Goal: Transaction & Acquisition: Purchase product/service

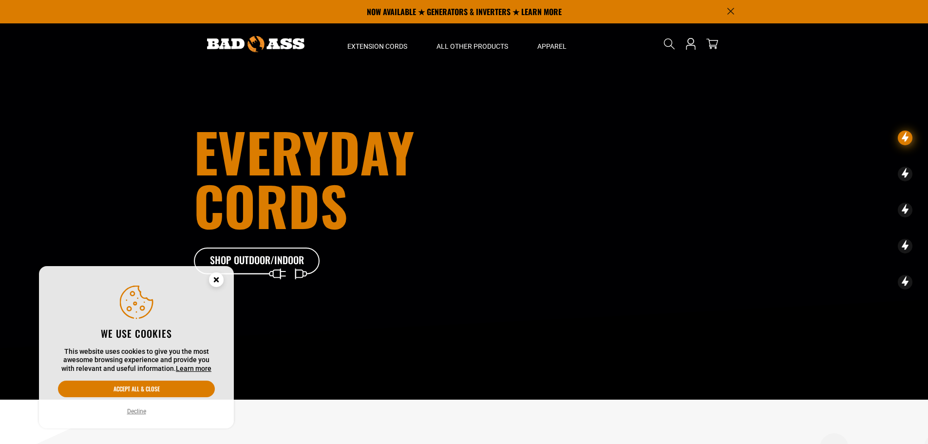
click at [216, 278] on circle "Cookie Consent" at bounding box center [216, 279] width 15 height 15
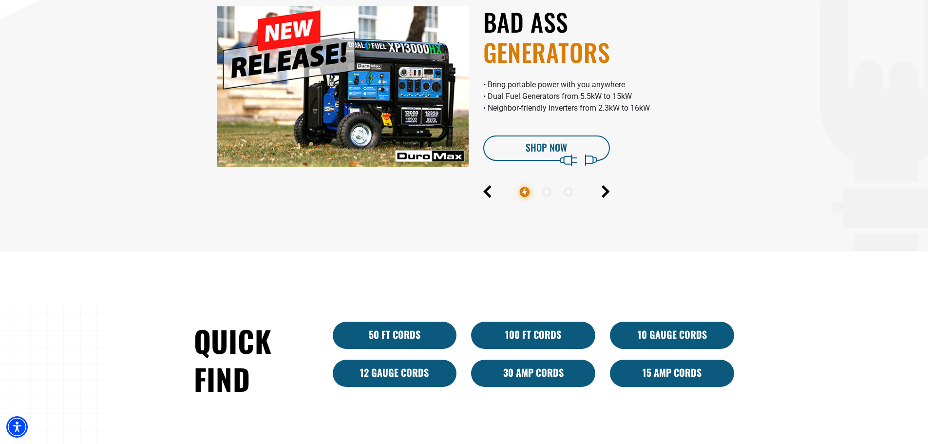
scroll to position [487, 0]
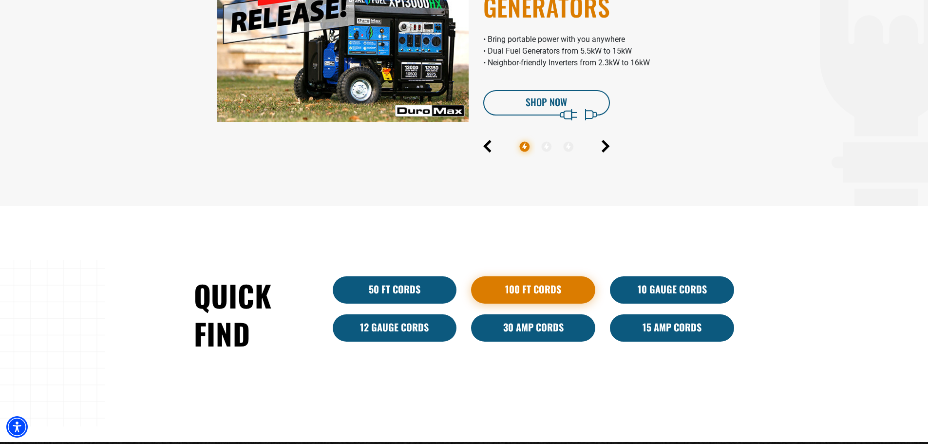
click at [503, 289] on link "100 Ft Cords" at bounding box center [533, 289] width 124 height 27
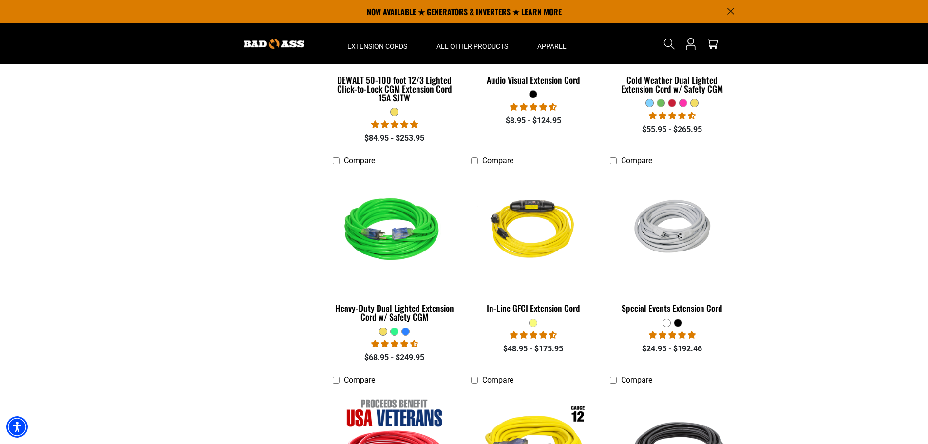
scroll to position [438, 0]
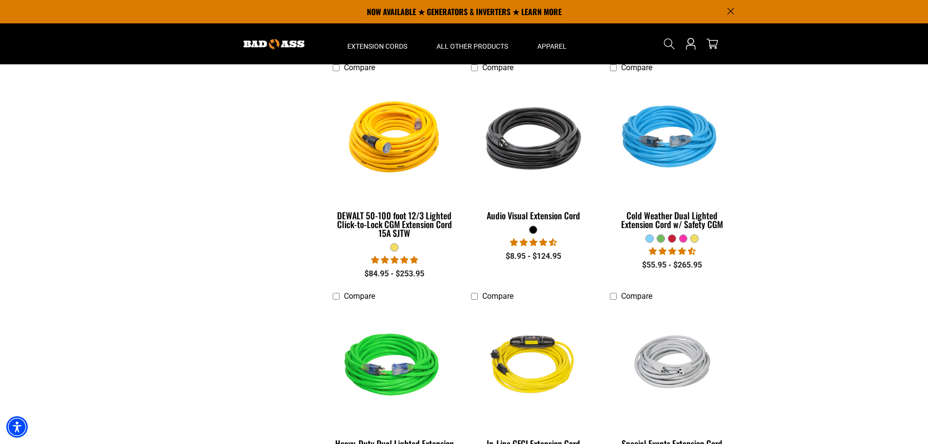
click at [437, 23] on div at bounding box center [433, 19] width 7 height 7
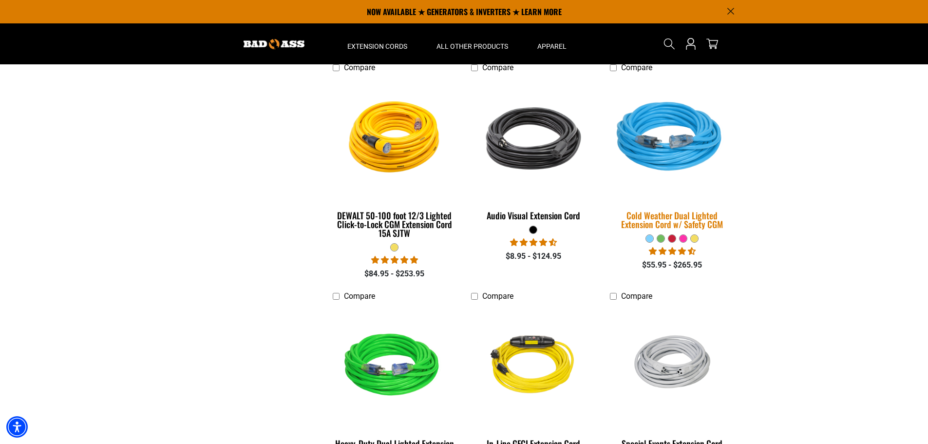
click at [664, 141] on img at bounding box center [672, 138] width 136 height 125
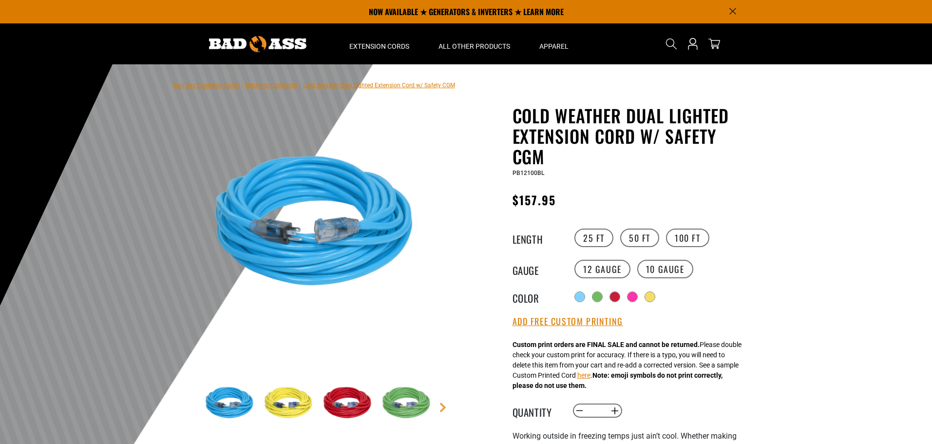
drag, startPoint x: 636, startPoint y: 295, endPoint x: 635, endPoint y: 308, distance: 12.7
click at [637, 295] on div at bounding box center [632, 297] width 10 height 10
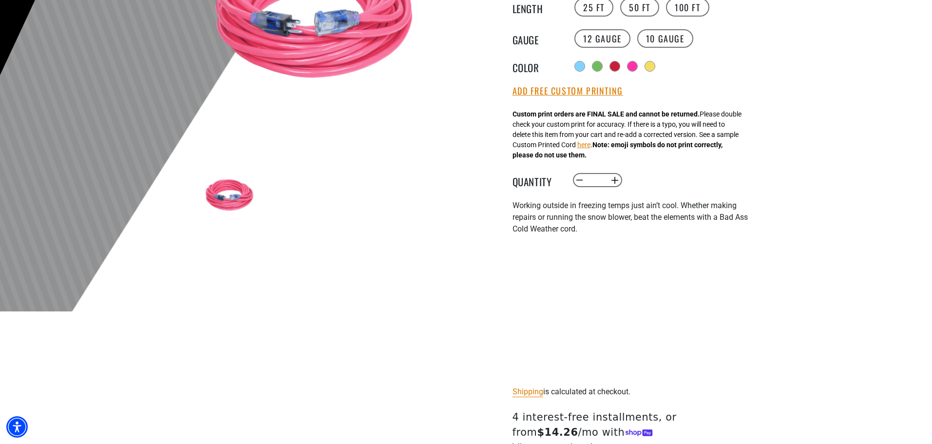
scroll to position [390, 0]
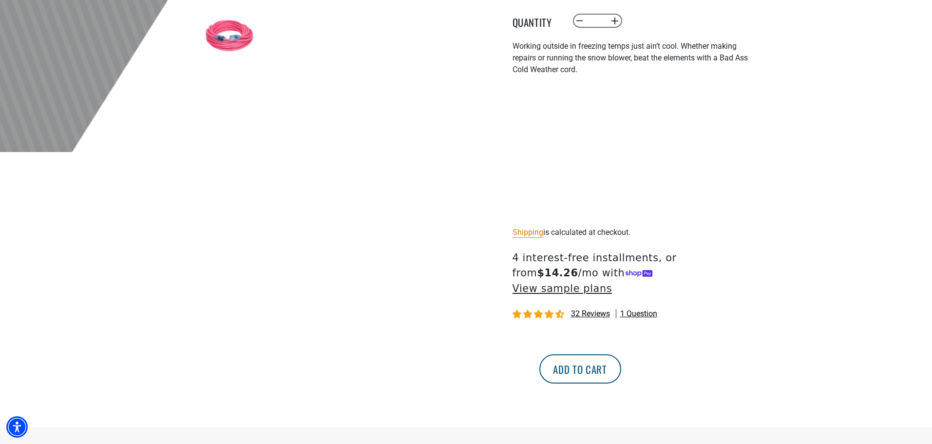
click at [621, 356] on button "Add to cart" at bounding box center [580, 368] width 82 height 29
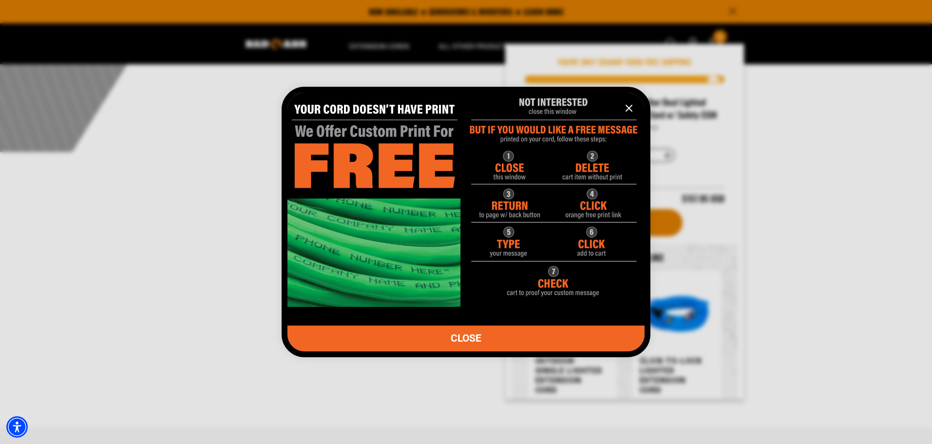
click at [628, 107] on icon "information" at bounding box center [629, 108] width 6 height 6
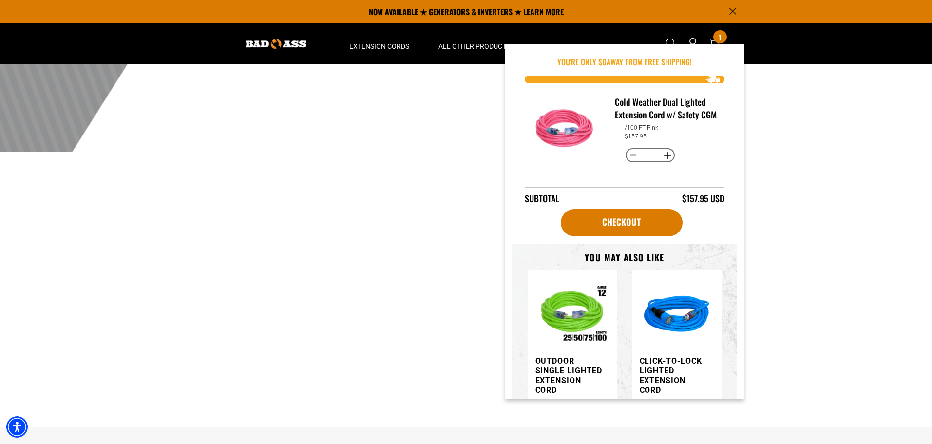
click at [628, 164] on button "Decrease quantity for Cold Weather Dual Lighted Extension Cord w/ Safety CGM" at bounding box center [632, 155] width 15 height 17
type input "*"
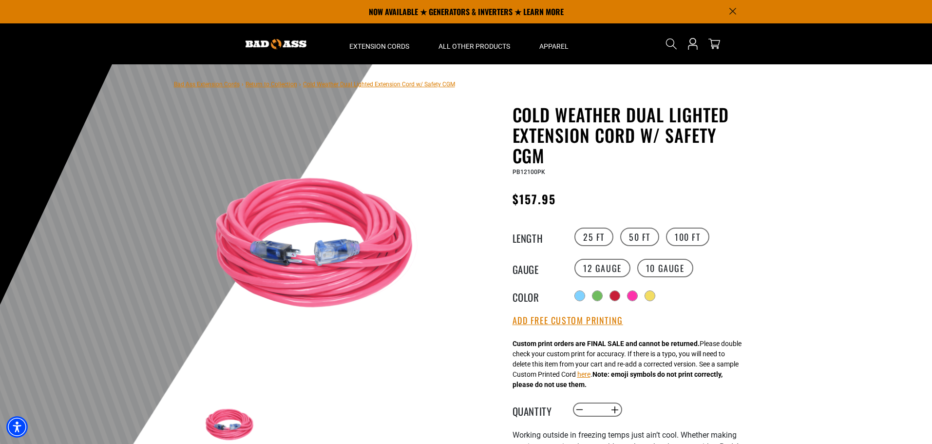
scroll to position [0, 0]
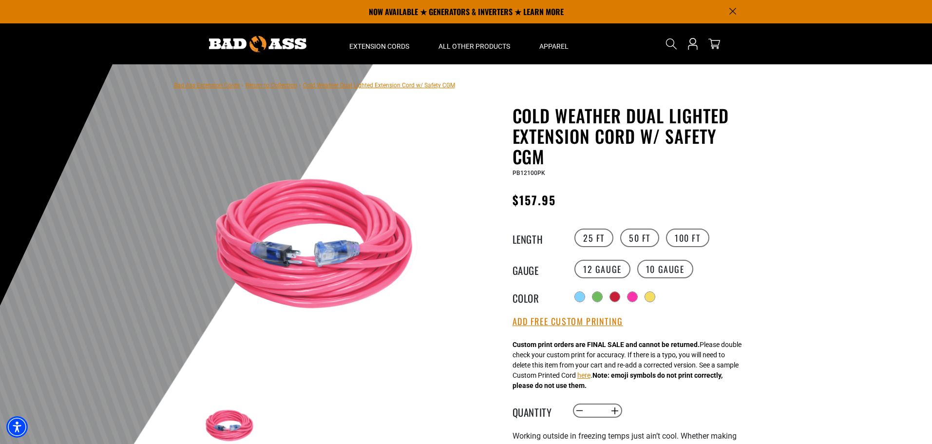
click at [286, 86] on link "Return to Collection" at bounding box center [271, 85] width 52 height 7
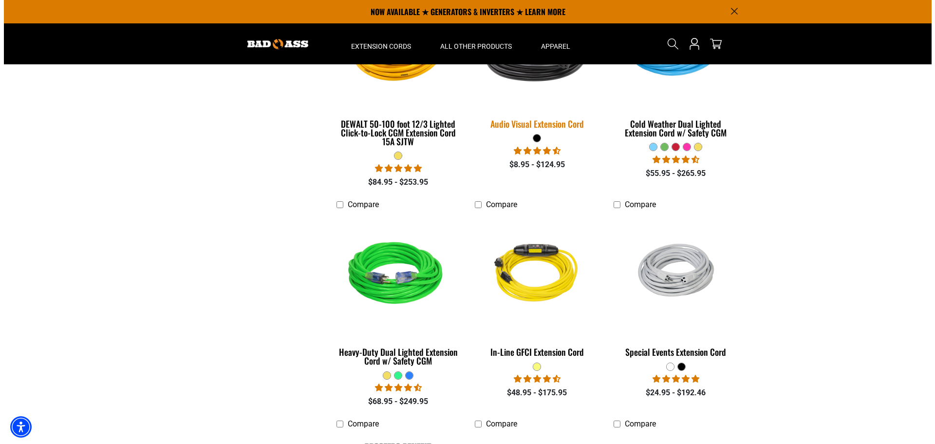
scroll to position [341, 0]
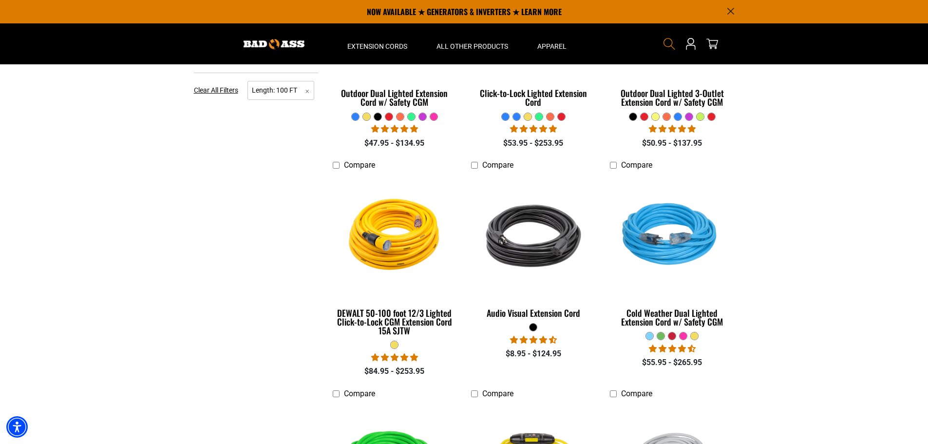
click at [667, 44] on icon "Search" at bounding box center [669, 44] width 13 height 13
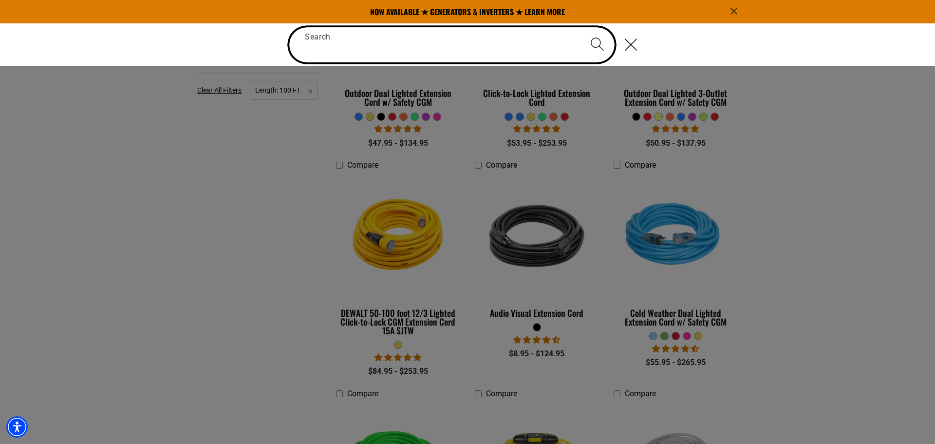
click at [443, 49] on input "Search" at bounding box center [451, 44] width 325 height 35
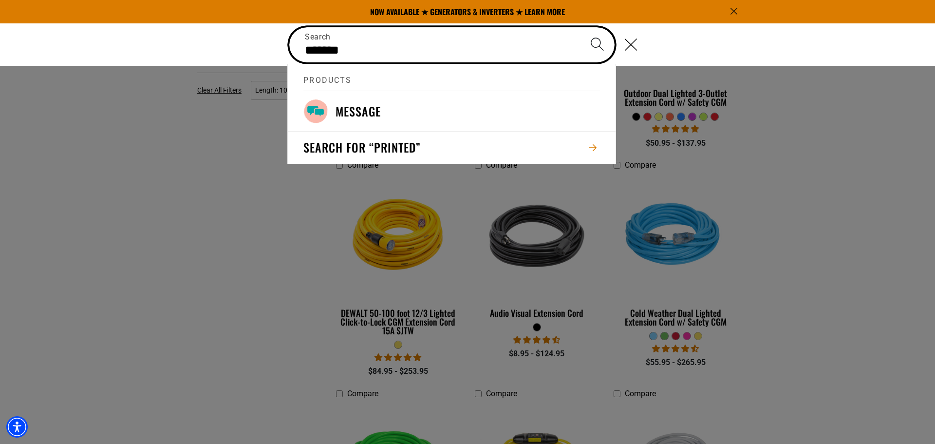
type input "*******"
click at [580, 27] on button "Search" at bounding box center [597, 44] width 34 height 34
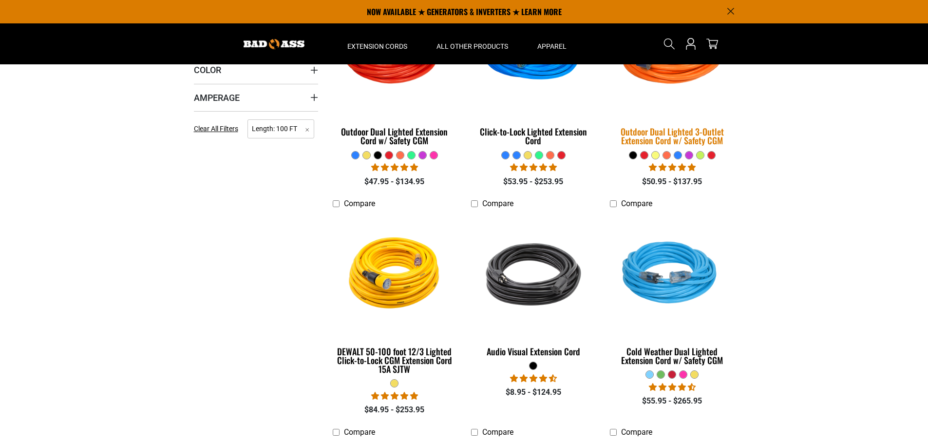
scroll to position [244, 0]
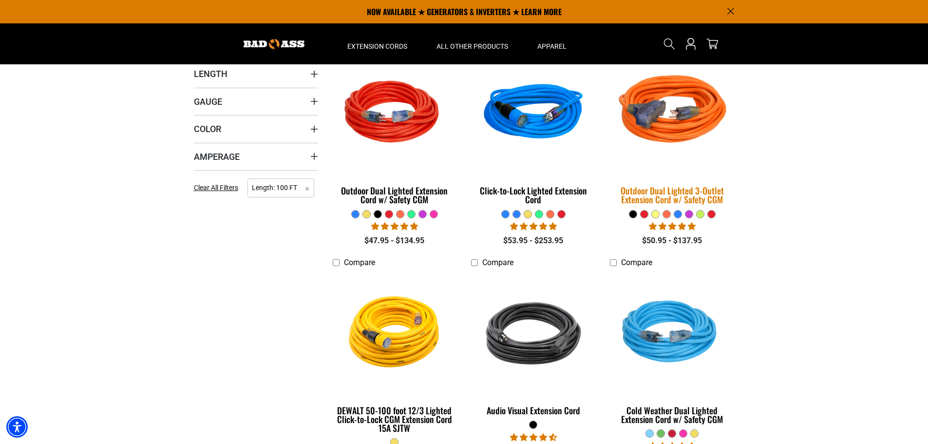
click at [668, 134] on img at bounding box center [672, 113] width 136 height 125
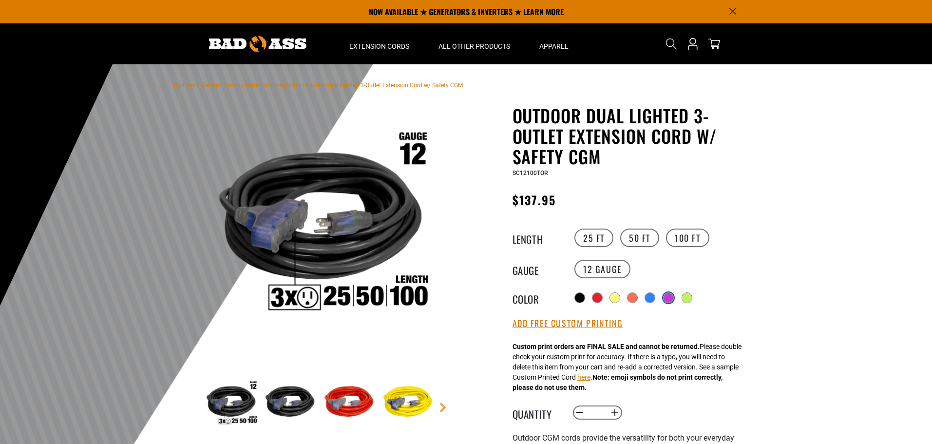
click at [671, 296] on div at bounding box center [668, 298] width 10 height 10
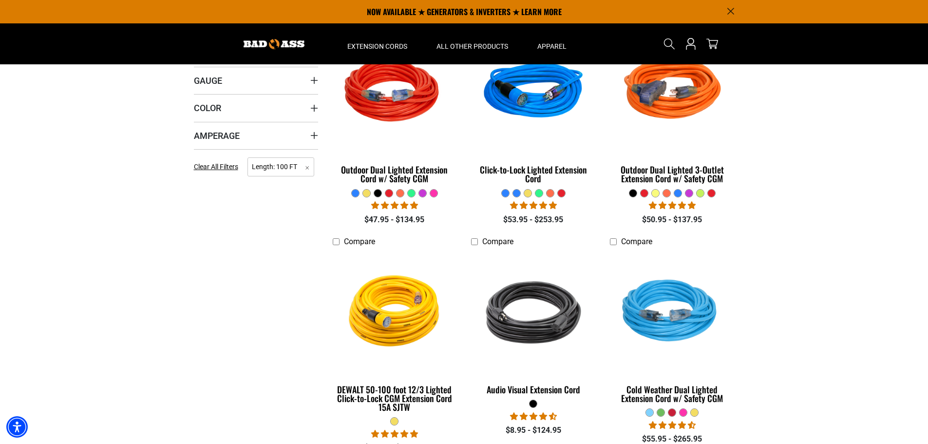
scroll to position [244, 0]
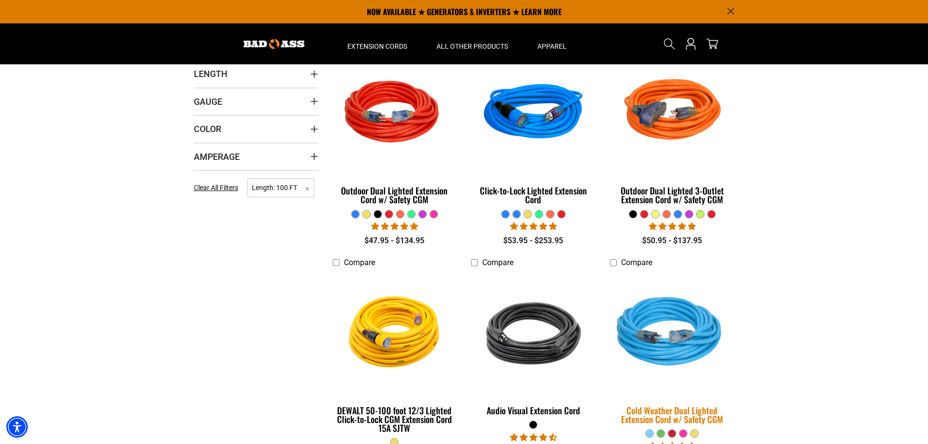
click at [681, 329] on img at bounding box center [672, 333] width 136 height 125
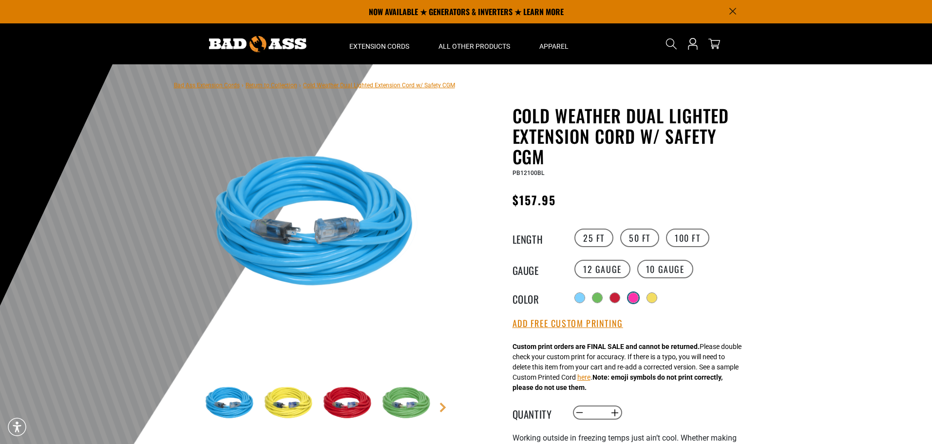
click at [634, 300] on div at bounding box center [633, 298] width 10 height 10
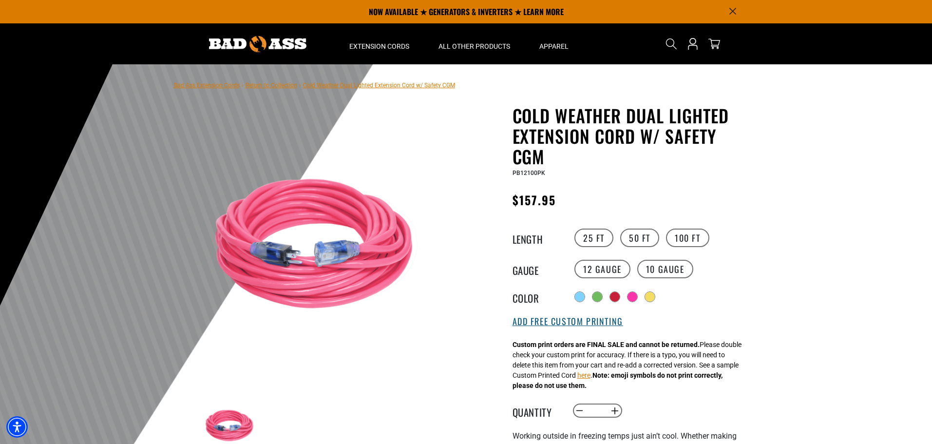
click at [592, 323] on button "Add Free Custom Printing" at bounding box center [567, 321] width 111 height 11
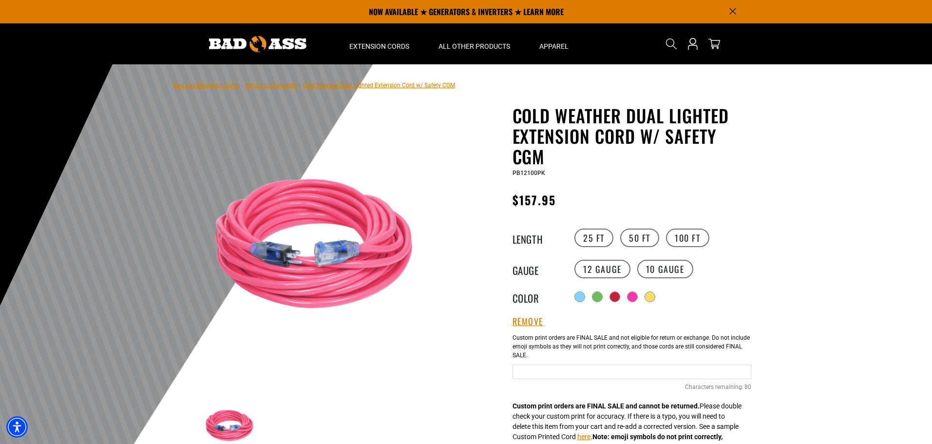
click at [553, 371] on input "text" at bounding box center [631, 371] width 239 height 15
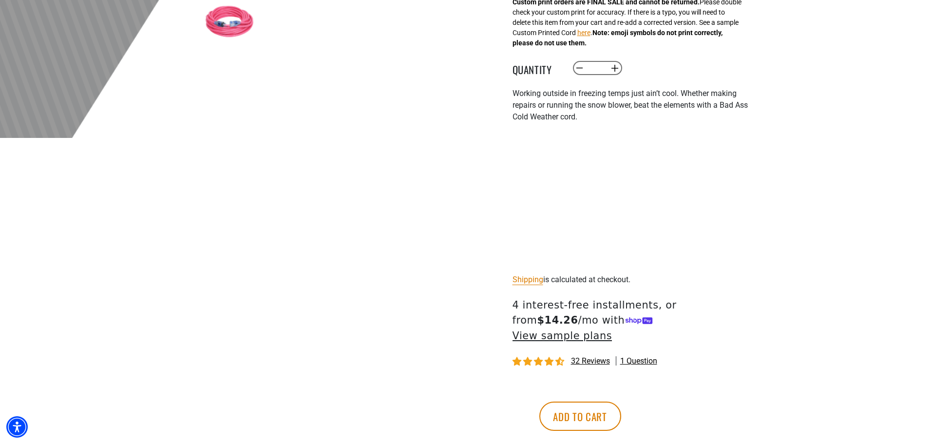
scroll to position [438, 0]
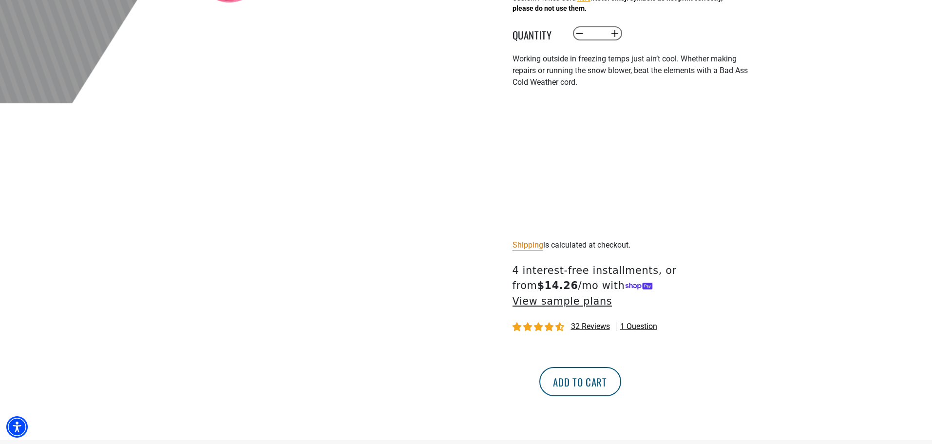
type input "**********"
click at [621, 367] on button "Add to cart" at bounding box center [580, 381] width 82 height 29
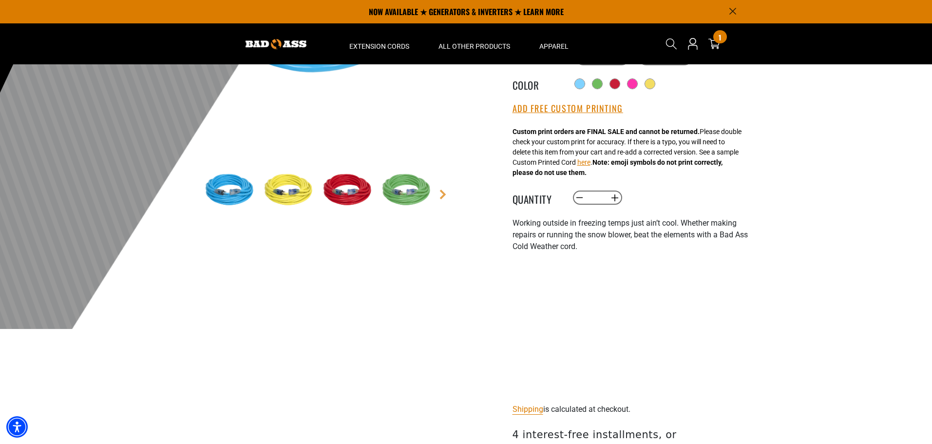
scroll to position [146, 0]
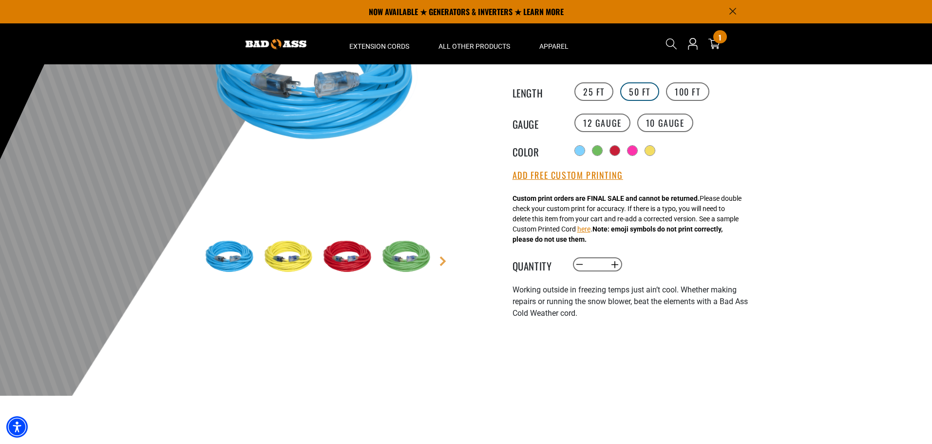
click at [639, 87] on label "50 FT" at bounding box center [639, 91] width 39 height 19
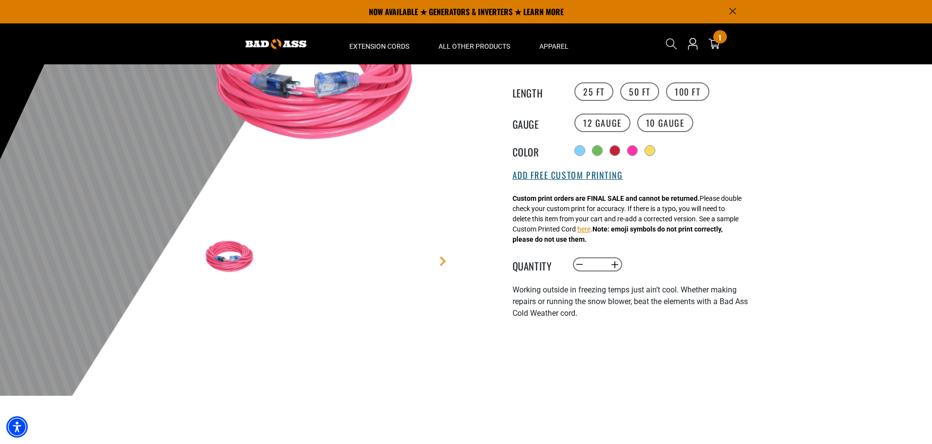
click at [585, 177] on button "Add Free Custom Printing" at bounding box center [567, 175] width 111 height 11
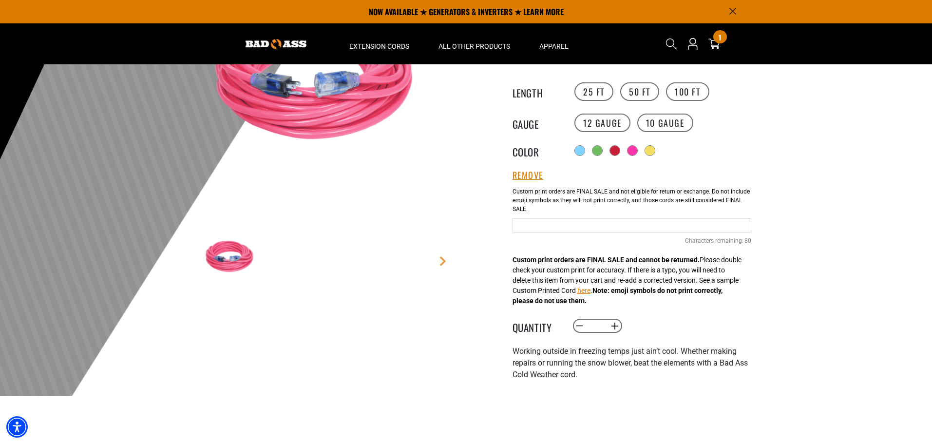
click at [578, 226] on input "Text field" at bounding box center [631, 225] width 239 height 15
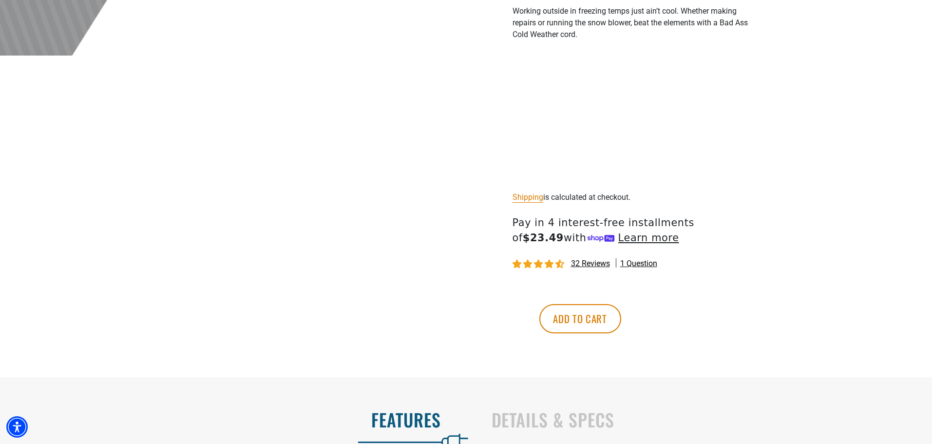
scroll to position [487, 0]
type input "**********"
click at [621, 321] on button "Add to cart" at bounding box center [580, 317] width 82 height 29
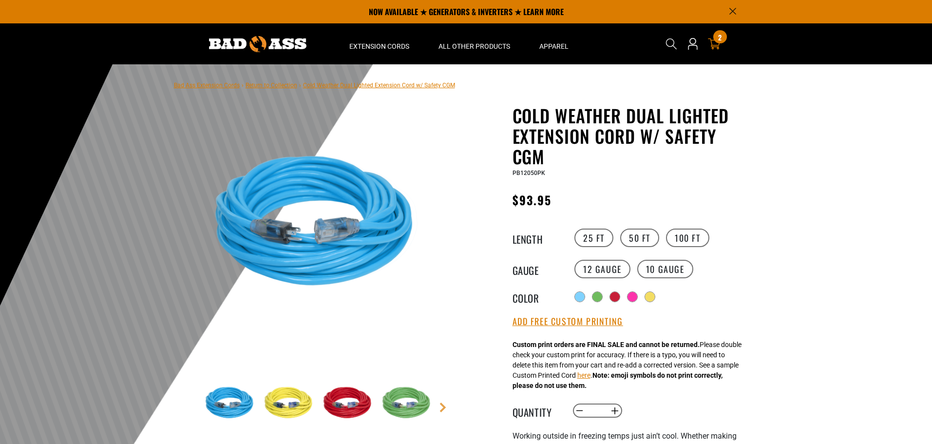
click at [715, 52] on div "2 2 items" at bounding box center [714, 44] width 16 height 34
click at [715, 46] on icon at bounding box center [714, 44] width 13 height 13
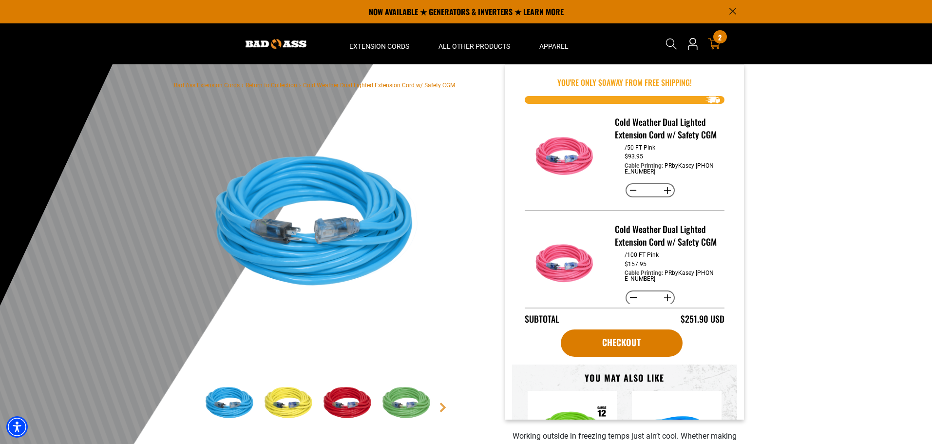
click at [716, 42] on div "2 2 items" at bounding box center [719, 36] width 13 height 13
